Goal: Information Seeking & Learning: Learn about a topic

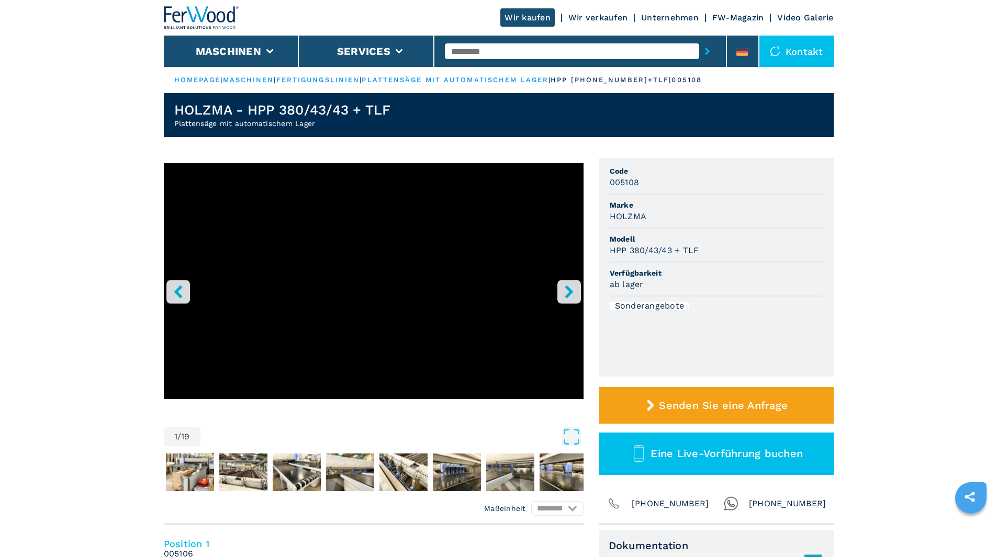
click at [566, 290] on icon "right-button" at bounding box center [568, 291] width 13 height 13
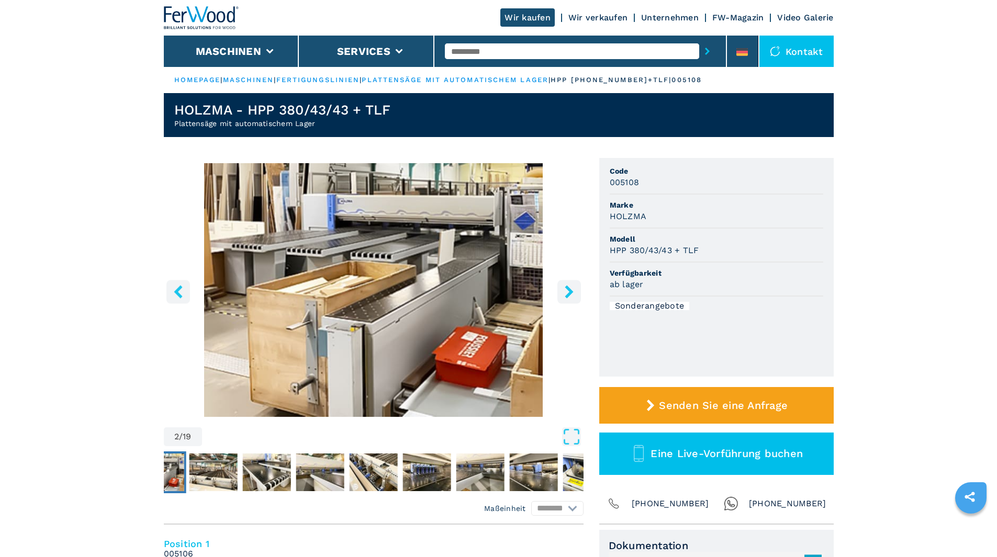
click at [566, 290] on icon "right-button" at bounding box center [568, 291] width 13 height 13
click at [563, 291] on icon "right-button" at bounding box center [568, 291] width 13 height 13
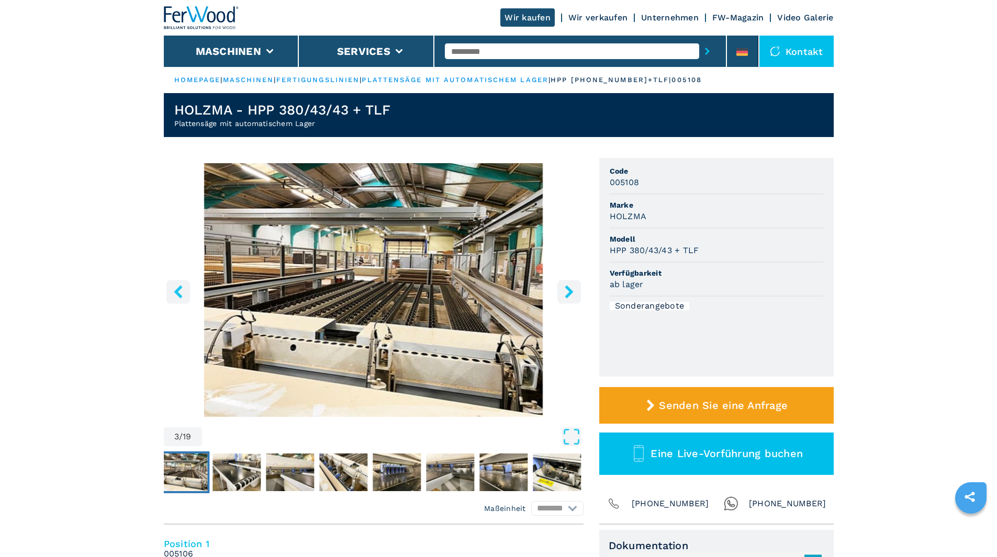
click at [563, 291] on icon "right-button" at bounding box center [568, 291] width 13 height 13
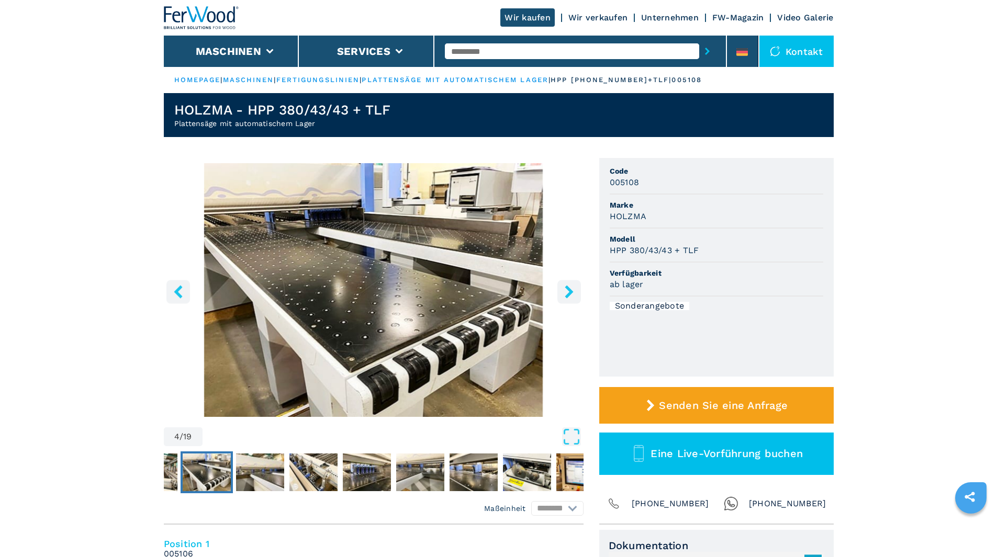
click at [563, 291] on icon "right-button" at bounding box center [568, 291] width 13 height 13
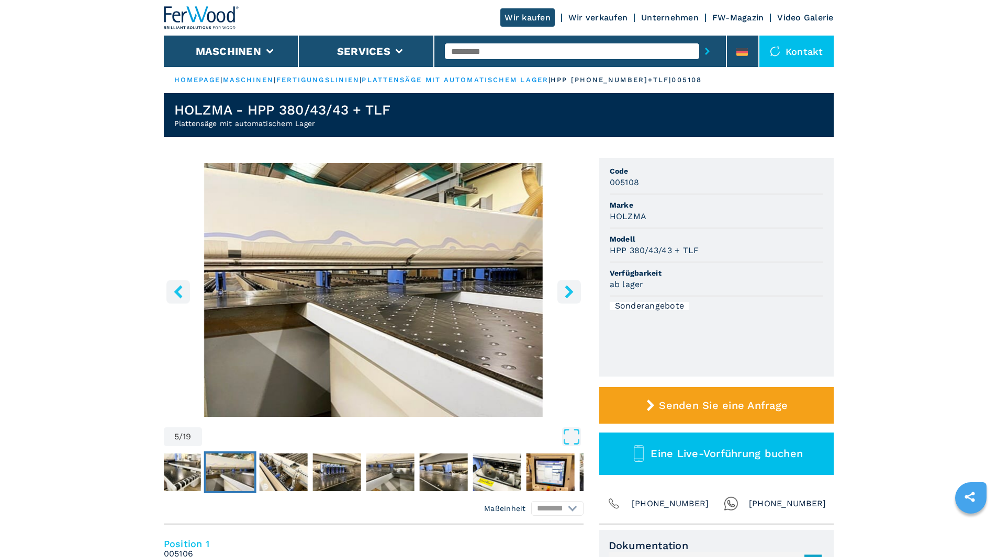
click at [574, 292] on icon "right-button" at bounding box center [568, 291] width 13 height 13
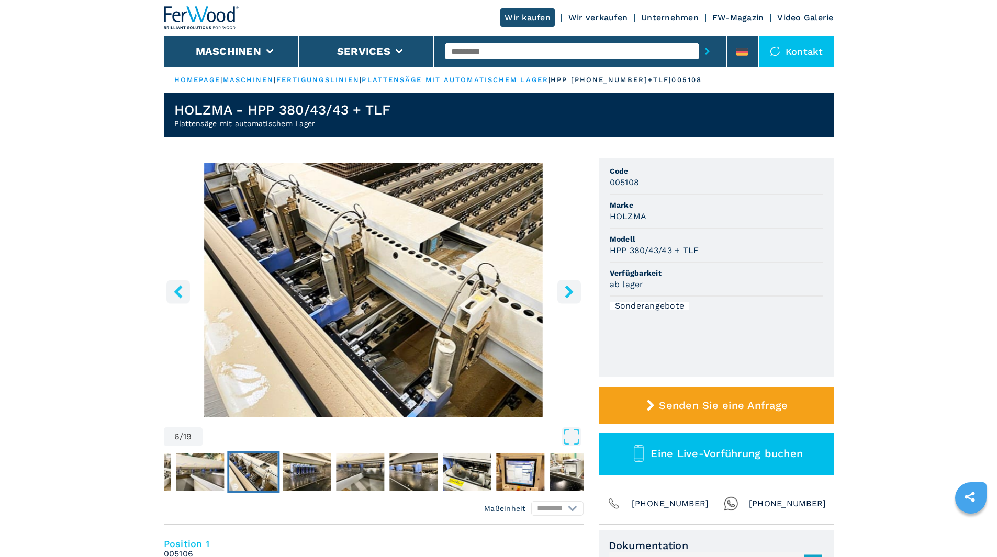
click at [574, 292] on icon "right-button" at bounding box center [568, 291] width 13 height 13
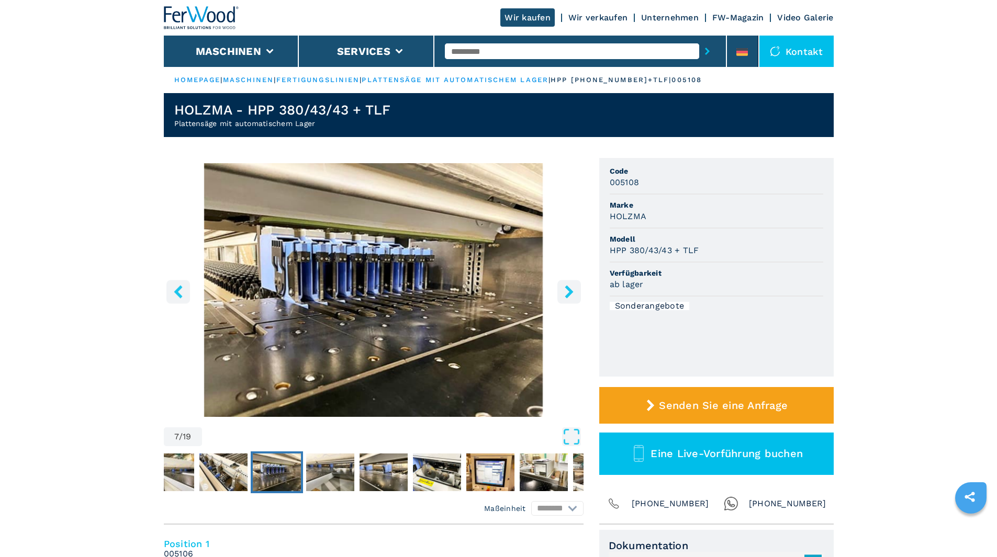
click at [574, 292] on icon "right-button" at bounding box center [568, 291] width 13 height 13
click at [566, 290] on icon "right-button" at bounding box center [568, 291] width 13 height 13
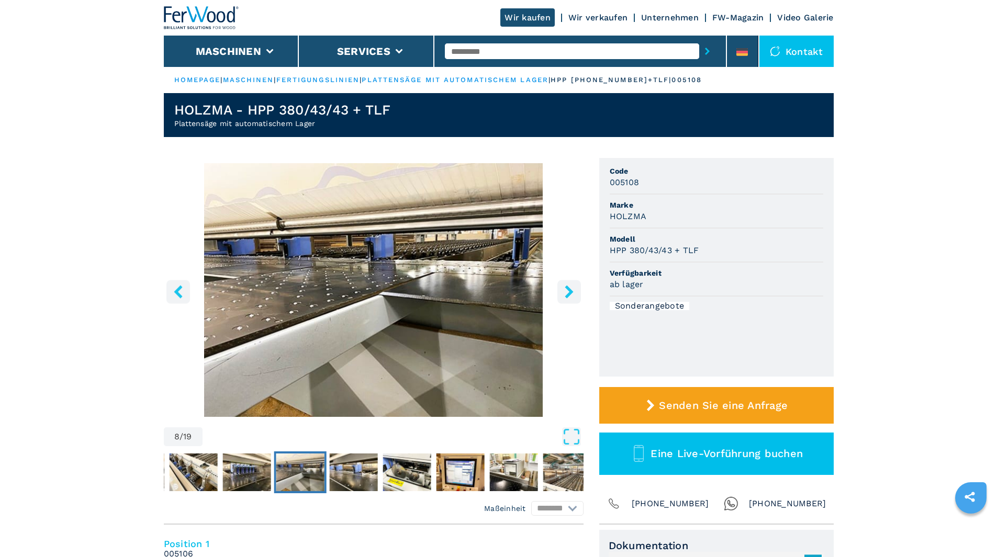
click at [566, 290] on icon "right-button" at bounding box center [568, 291] width 13 height 13
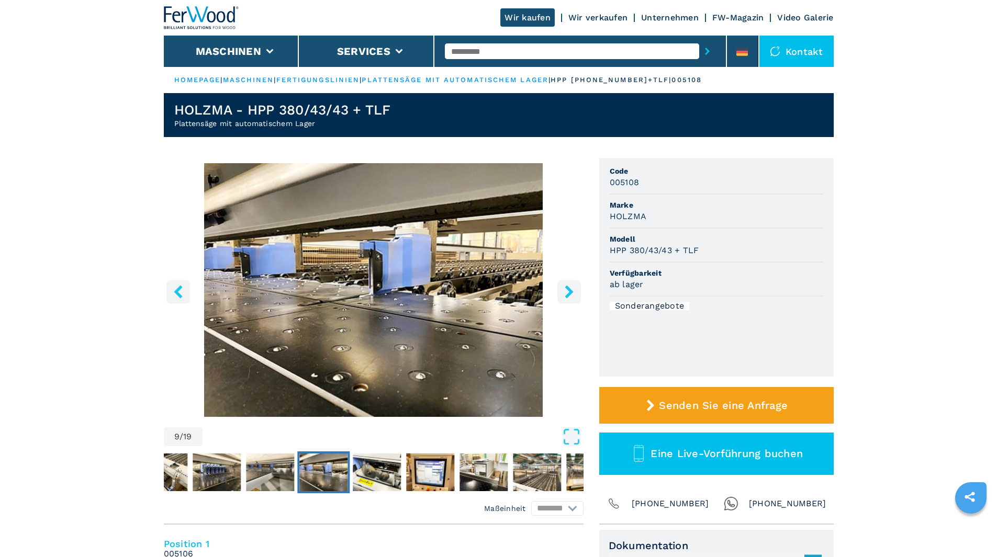
click at [566, 290] on icon "right-button" at bounding box center [568, 291] width 13 height 13
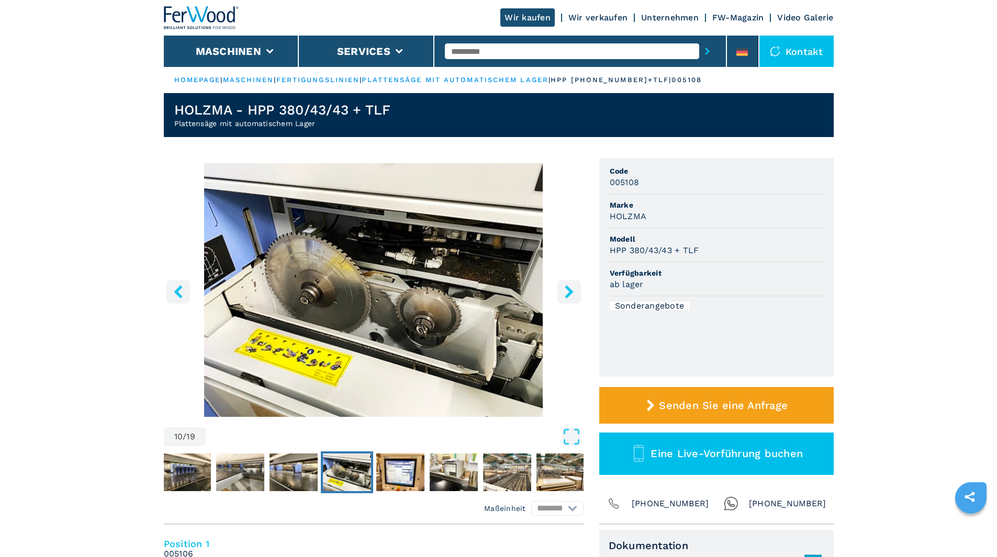
click at [566, 290] on icon "right-button" at bounding box center [568, 291] width 13 height 13
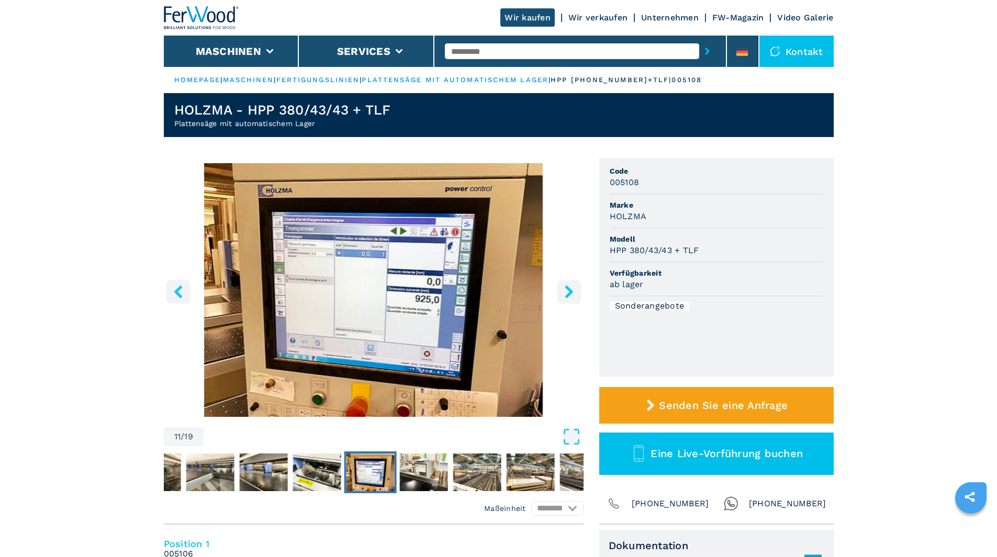
click at [565, 290] on icon "right-button" at bounding box center [568, 291] width 13 height 13
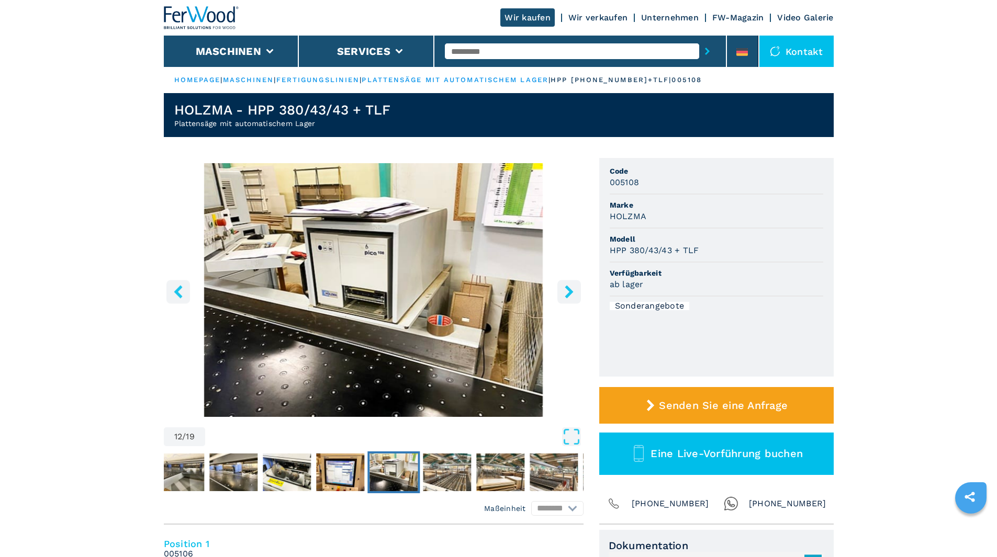
click at [565, 290] on icon "right-button" at bounding box center [568, 291] width 13 height 13
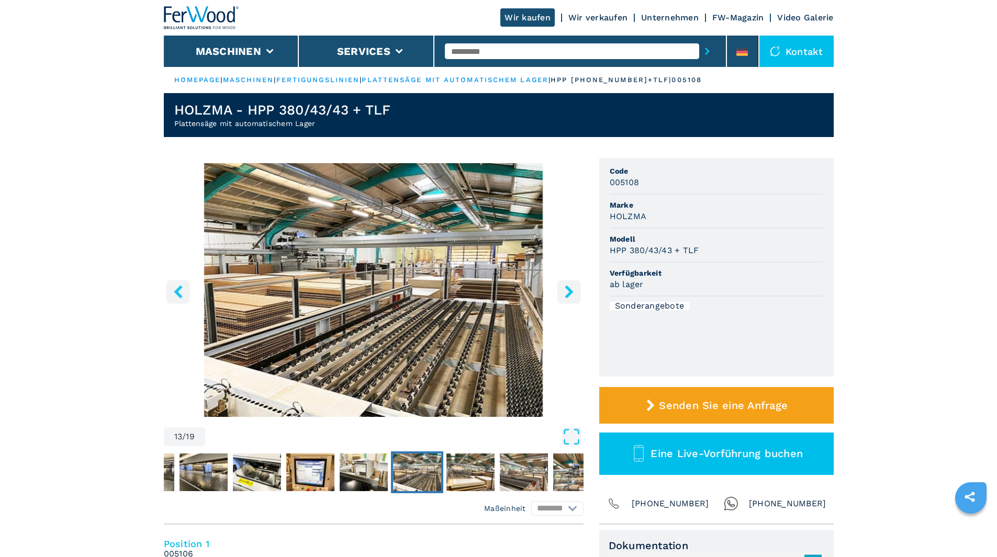
click at [565, 290] on icon "right-button" at bounding box center [568, 291] width 13 height 13
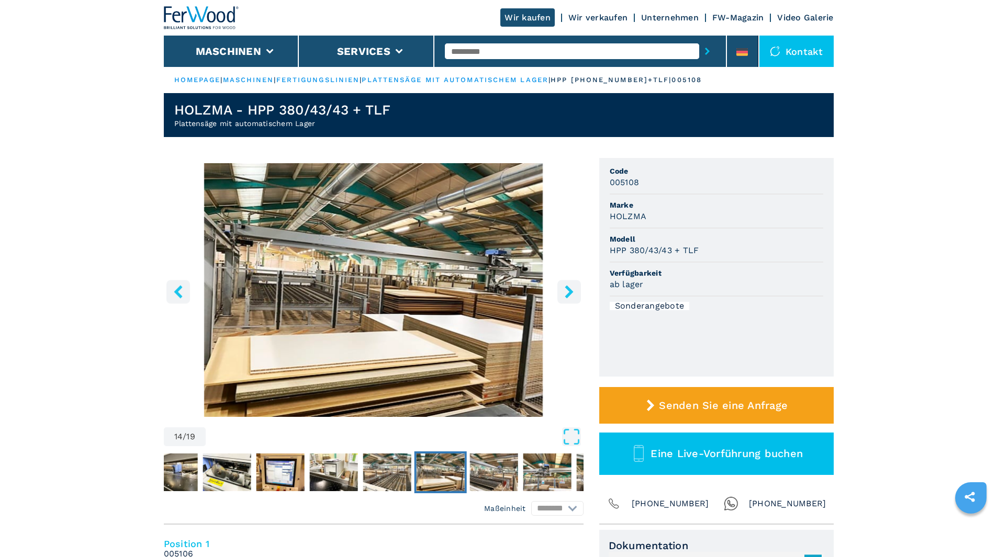
click at [565, 290] on icon "right-button" at bounding box center [568, 291] width 13 height 13
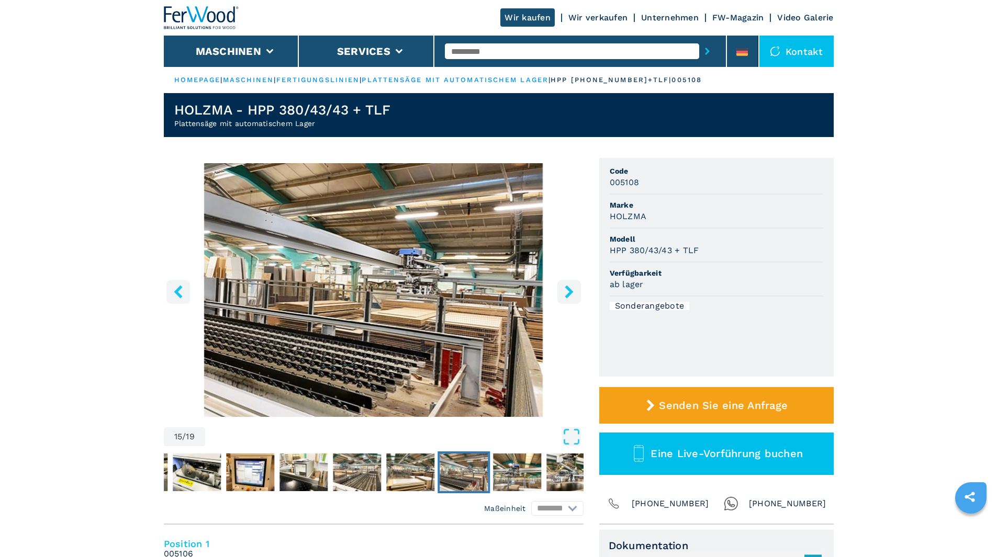
click at [565, 290] on icon "right-button" at bounding box center [568, 291] width 13 height 13
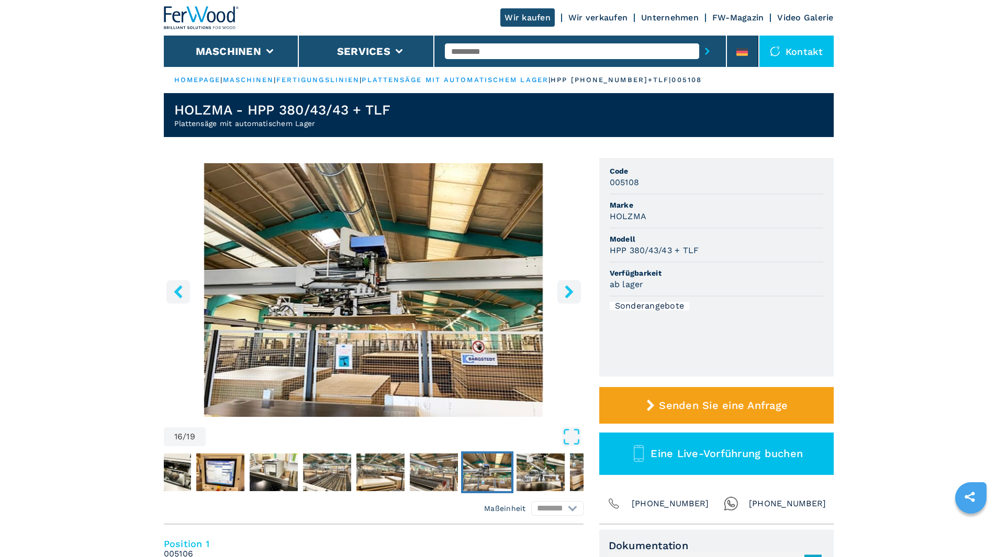
click at [565, 290] on icon "right-button" at bounding box center [568, 291] width 13 height 13
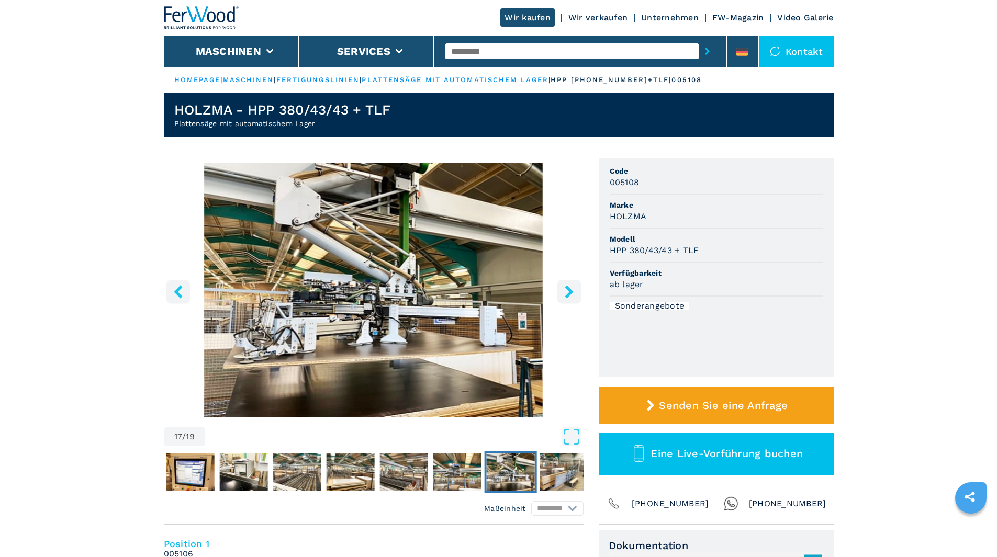
click at [565, 290] on icon "right-button" at bounding box center [568, 291] width 13 height 13
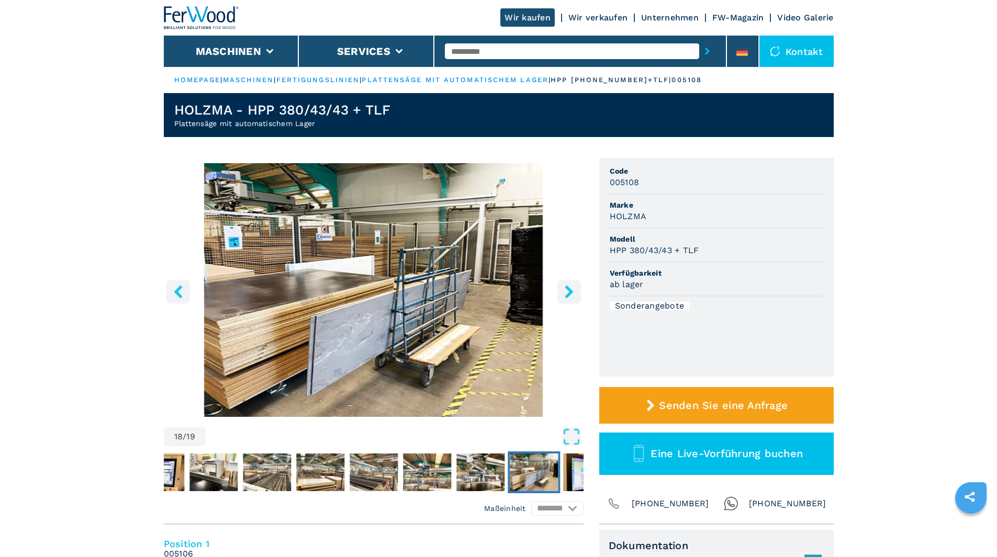
click at [565, 290] on icon "right-button" at bounding box center [568, 291] width 13 height 13
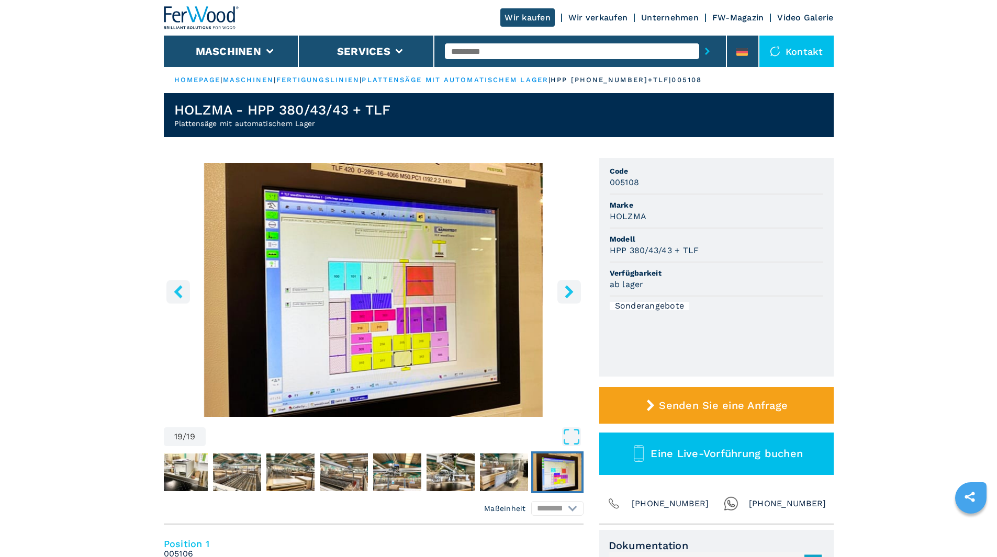
click at [565, 290] on icon "right-button" at bounding box center [568, 291] width 13 height 13
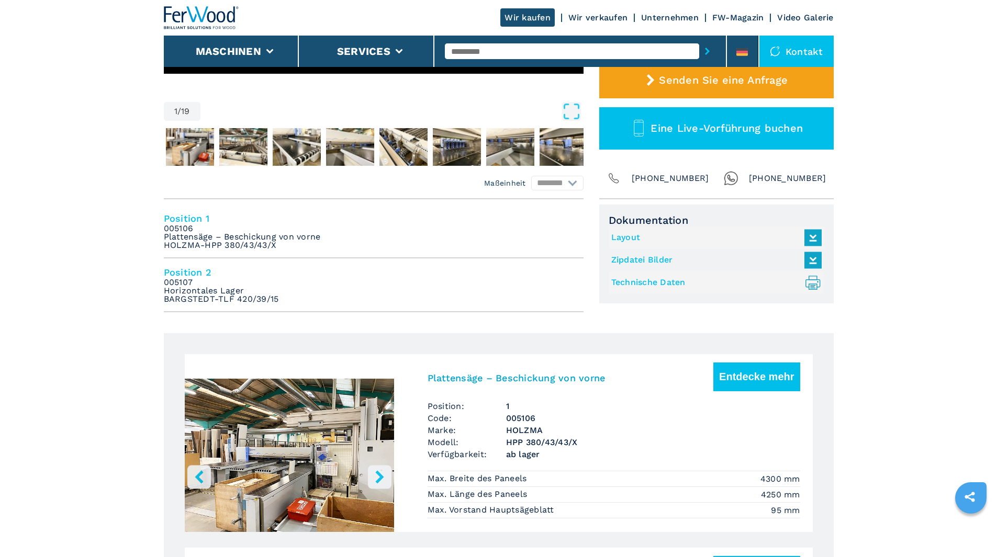
scroll to position [162, 0]
